Goal: Find specific page/section: Find specific page/section

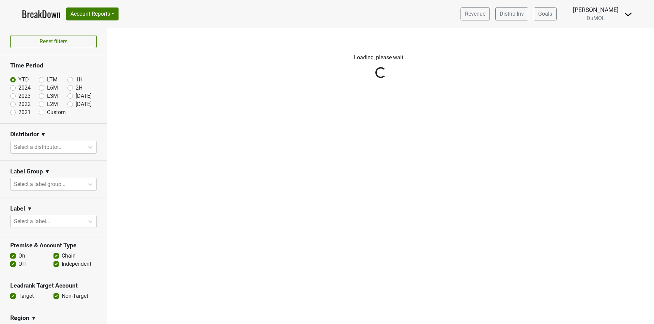
click at [198, 56] on p "Loading, please wait..." at bounding box center [381, 58] width 378 height 8
click at [108, 19] on button "Account Reports" at bounding box center [92, 13] width 52 height 13
click at [108, 72] on link "CRM Notes" at bounding box center [96, 73] width 60 height 11
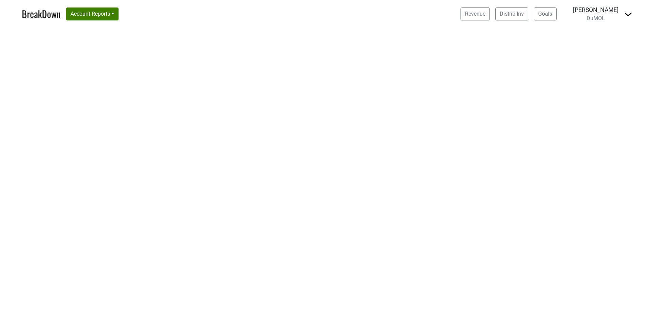
select select "NY"
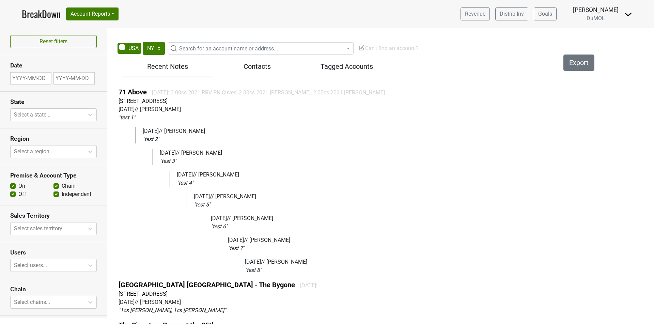
click at [373, 47] on span "Can't find an account?" at bounding box center [389, 48] width 60 height 6
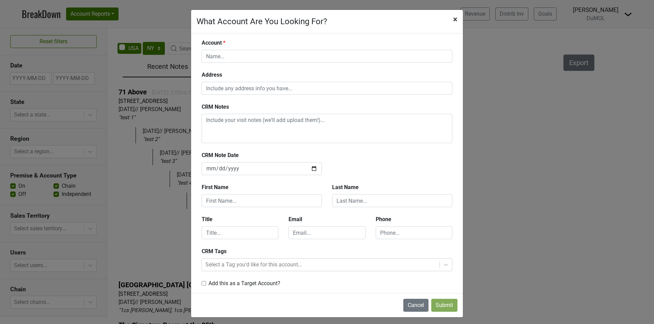
click at [453, 24] on span "×" at bounding box center [455, 20] width 4 height 10
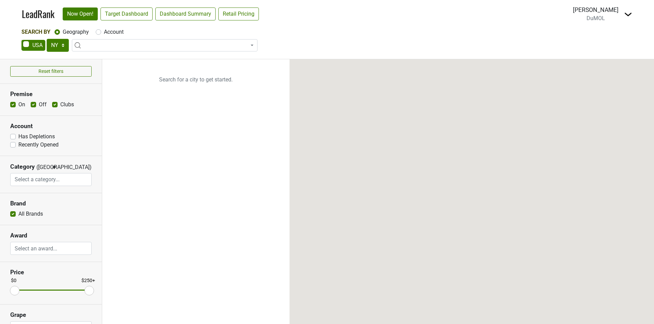
select select "NY"
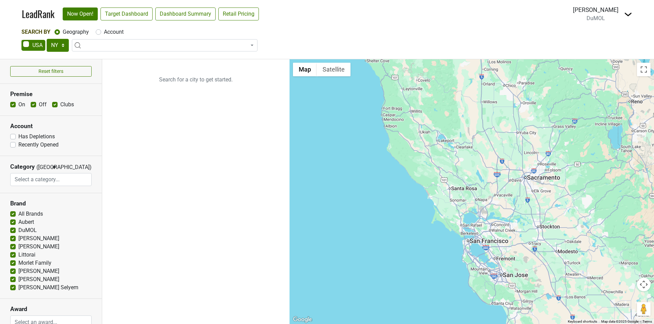
click at [117, 44] on span at bounding box center [165, 45] width 186 height 12
click at [118, 31] on label "Account" at bounding box center [114, 32] width 20 height 8
click at [101, 31] on input "Account" at bounding box center [98, 31] width 5 height 7
radio input "true"
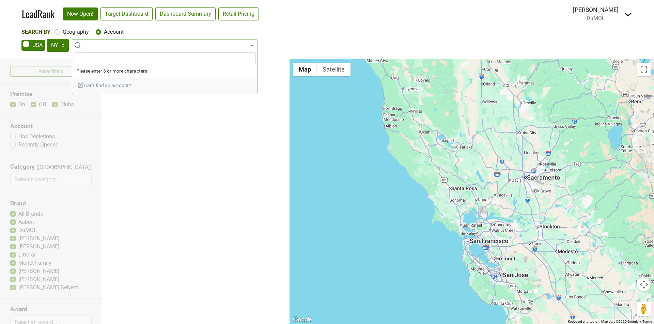
click at [84, 34] on label "Geography" at bounding box center [76, 32] width 26 height 8
click at [60, 34] on input "Geography" at bounding box center [57, 31] width 5 height 7
radio input "true"
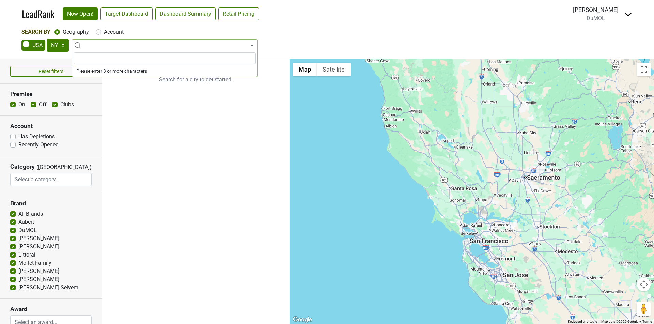
click at [109, 34] on label "Account" at bounding box center [114, 32] width 20 height 8
click at [101, 34] on input "Account" at bounding box center [98, 31] width 5 height 7
radio input "true"
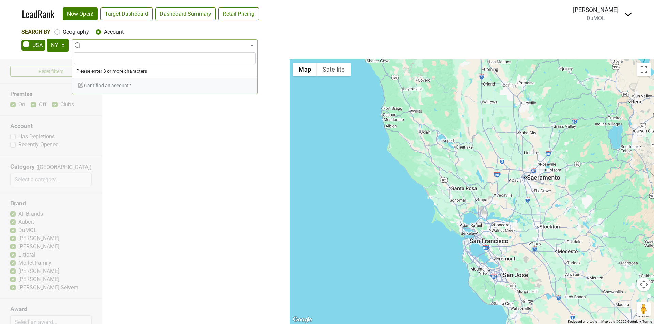
click at [76, 29] on label "Geography" at bounding box center [76, 32] width 26 height 8
click at [60, 29] on input "Geography" at bounding box center [57, 31] width 5 height 7
radio input "true"
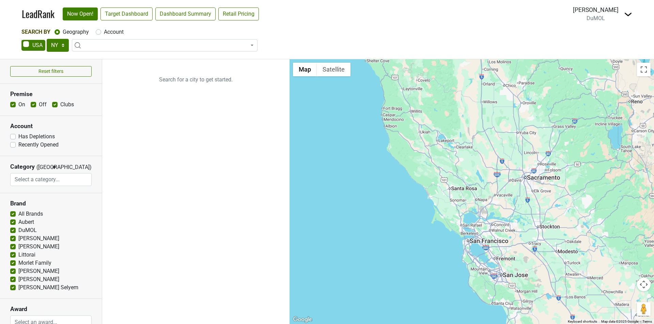
click at [107, 32] on label "Account" at bounding box center [114, 32] width 20 height 8
click at [101, 32] on input "Account" at bounding box center [98, 31] width 5 height 7
radio input "true"
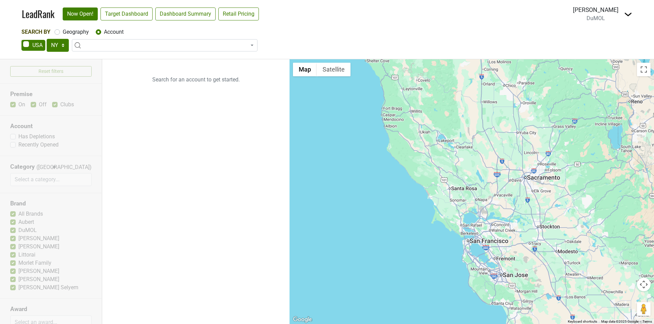
click at [82, 33] on label "Geography" at bounding box center [76, 32] width 26 height 8
click at [60, 33] on input "Geography" at bounding box center [57, 31] width 5 height 7
radio input "true"
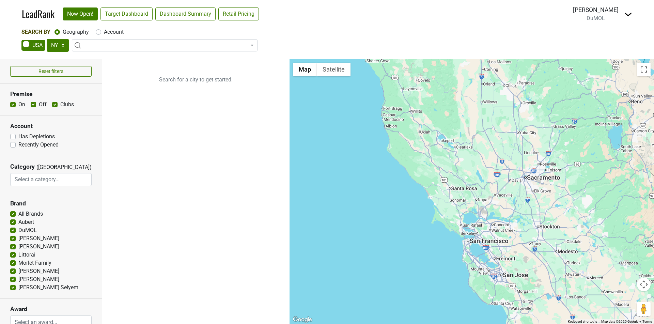
click at [119, 32] on label "Account" at bounding box center [114, 32] width 20 height 8
click at [101, 32] on input "Account" at bounding box center [98, 31] width 5 height 7
radio input "true"
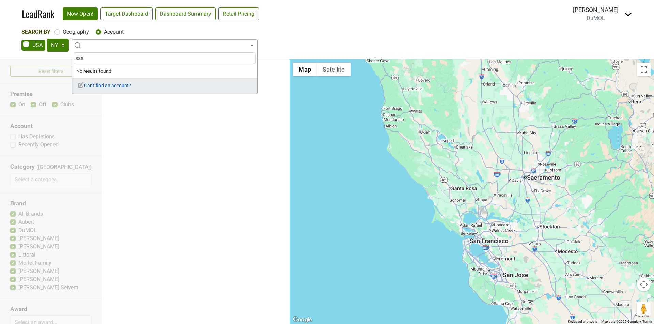
type input "sss"
click at [97, 84] on span "Can't find an account?" at bounding box center [104, 85] width 54 height 5
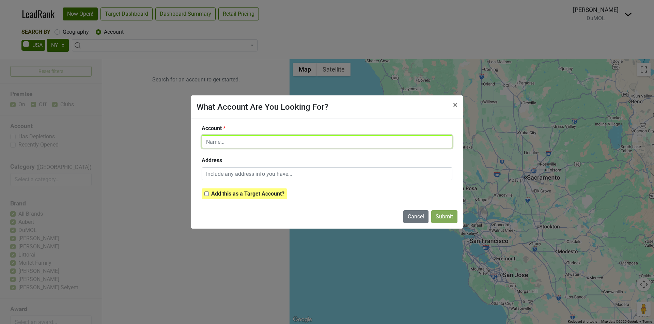
click at [429, 147] on input "text" at bounding box center [327, 141] width 251 height 13
type input "s"
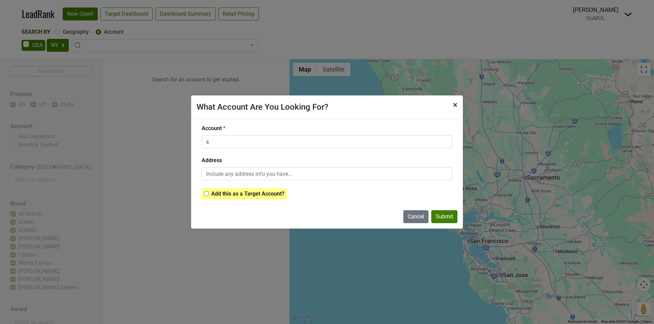
click at [455, 106] on span "×" at bounding box center [455, 105] width 4 height 10
